Goal: Obtain resource: Obtain resource

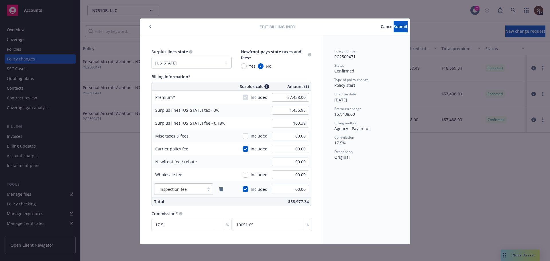
select select "CA"
click at [394, 26] on span "Submit" at bounding box center [401, 26] width 14 height 5
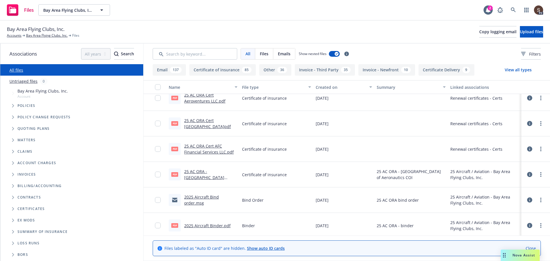
scroll to position [889, 0]
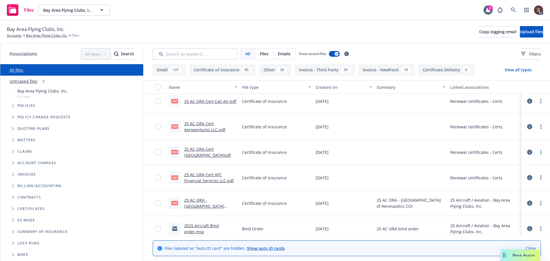
click at [217, 149] on link "25 AC ORA Cert Battle Creek State Bank.pdf" at bounding box center [207, 152] width 47 height 11
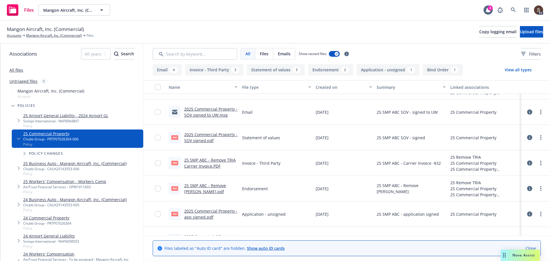
scroll to position [86, 0]
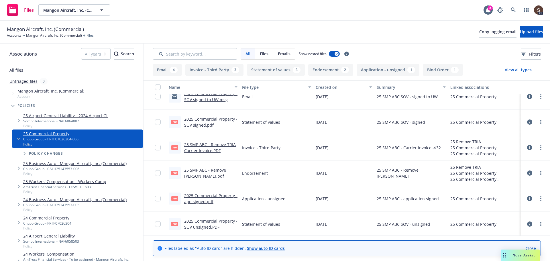
click at [201, 200] on link "2025 Commercial Property - app signed.pdf" at bounding box center [210, 198] width 53 height 11
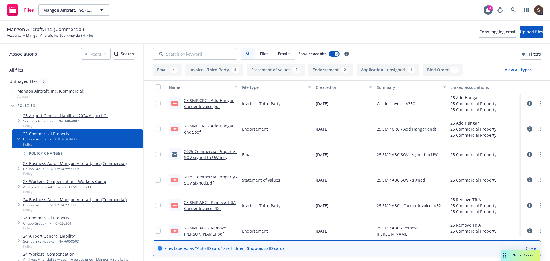
click at [214, 126] on link "25 SMP CRC - Add Hangar endt.pdf" at bounding box center [209, 128] width 50 height 11
